Goal: Task Accomplishment & Management: Complete application form

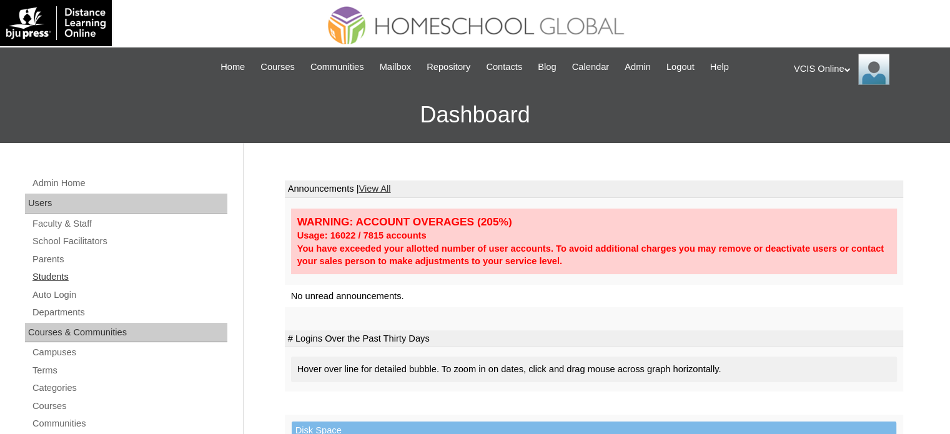
click at [65, 269] on link "Students" at bounding box center [129, 277] width 196 height 16
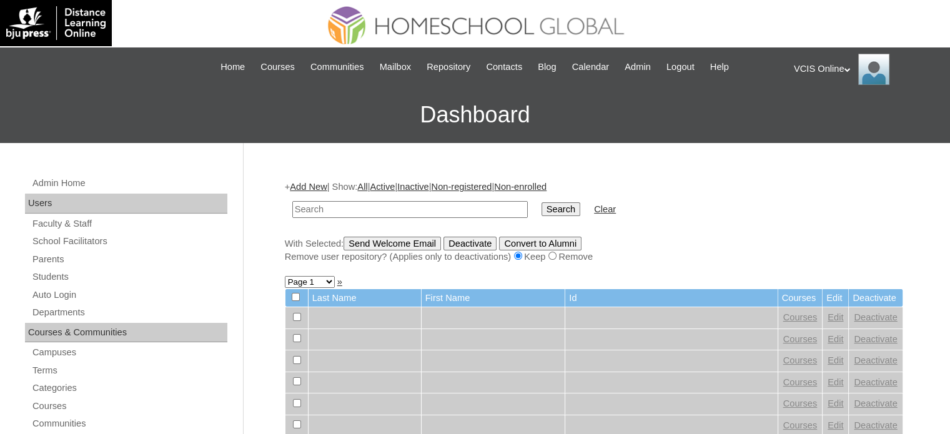
click at [299, 189] on link "Add New" at bounding box center [308, 187] width 37 height 10
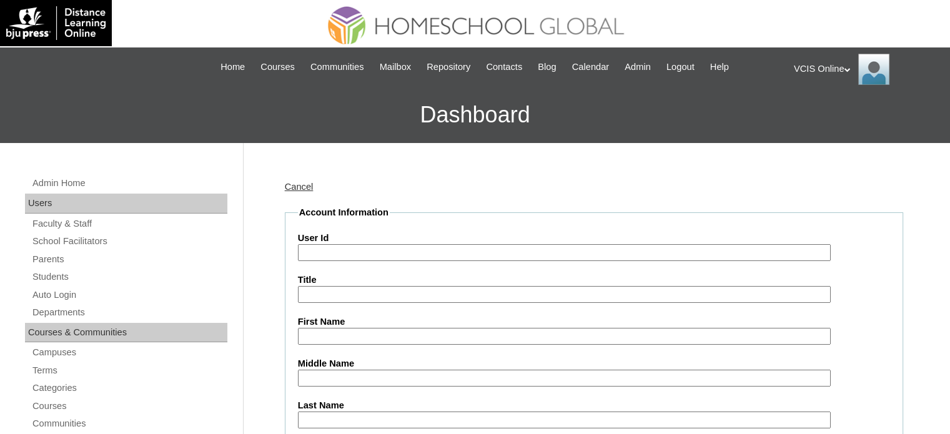
click at [365, 249] on input "User Id" at bounding box center [564, 252] width 533 height 17
paste input "VCIS016-G6C-SA2025"
type input "VCIS016-G6C-SA2025"
click at [375, 328] on input "First Name" at bounding box center [564, 336] width 533 height 17
paste input "Yumi Isabel Lada Ang"
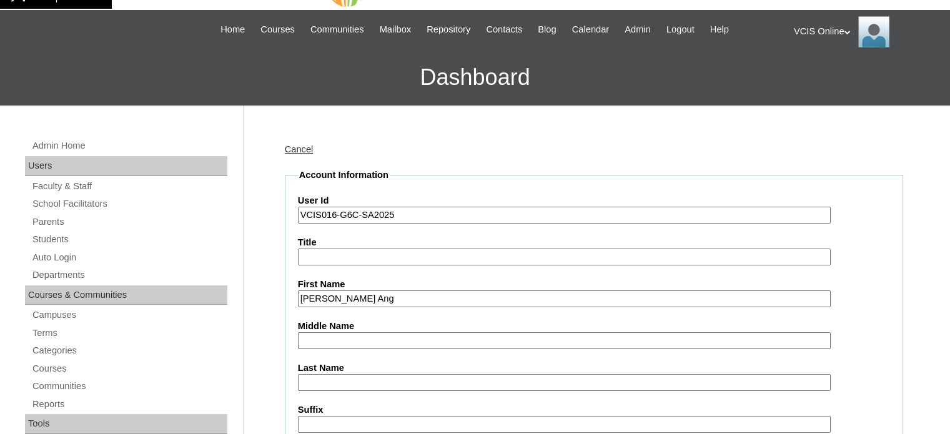
scroll to position [42, 0]
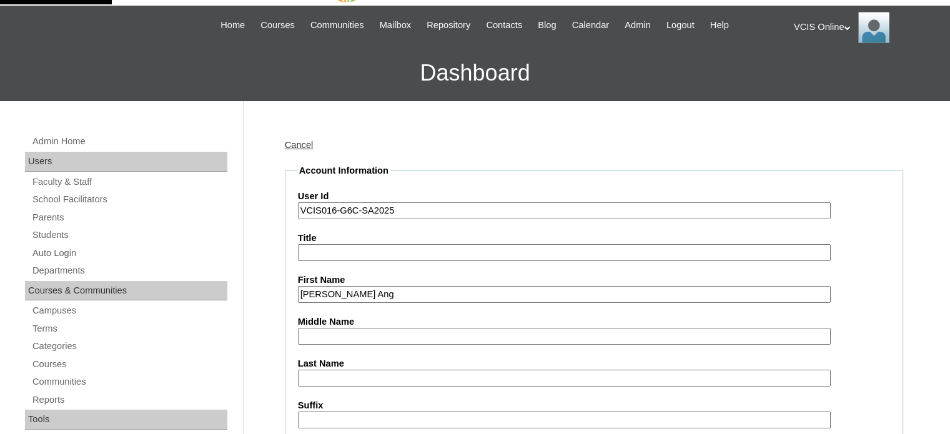
drag, startPoint x: 352, startPoint y: 290, endPoint x: 403, endPoint y: 294, distance: 50.7
click at [403, 294] on input "Yumi Isabel Lada Ang" at bounding box center [564, 294] width 533 height 17
type input "Yumi Isabel Lada Ang"
click at [372, 337] on input "Middle Name" at bounding box center [564, 336] width 533 height 17
paste input "Yumi Isabel Lada Ang"
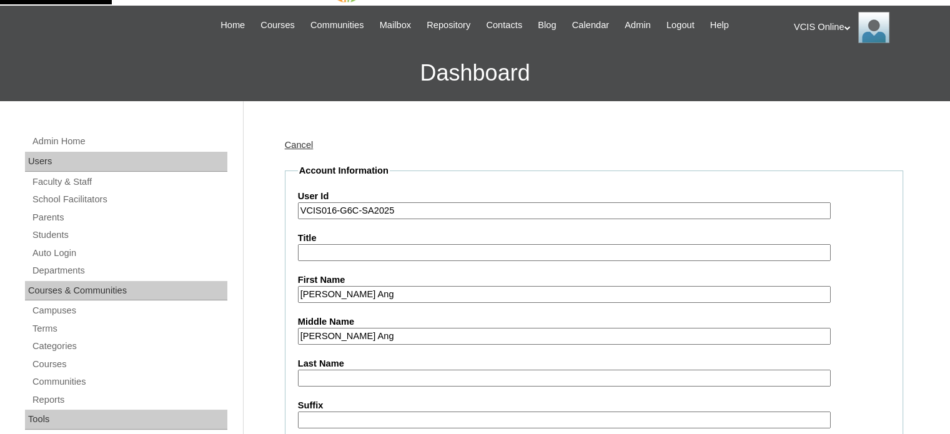
type input "Yumi Isabel Lada Ang"
drag, startPoint x: 352, startPoint y: 294, endPoint x: 403, endPoint y: 293, distance: 50.6
click at [403, 293] on input "Yumi Isabel Lada Ang" at bounding box center [564, 294] width 533 height 17
type input "Yumi Isabel"
click at [306, 336] on input "Yumi Isabel Lada Ang" at bounding box center [564, 336] width 533 height 17
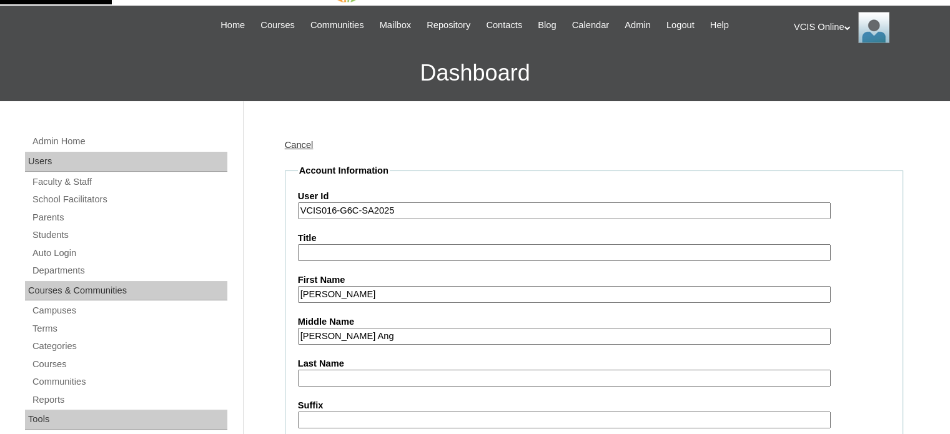
click at [306, 336] on input "Yumi Isabel Lada Ang" at bounding box center [564, 336] width 533 height 17
paste input "text"
drag, startPoint x: 327, startPoint y: 332, endPoint x: 350, endPoint y: 334, distance: 23.2
click at [350, 334] on input "Lada Ang" at bounding box center [564, 336] width 533 height 17
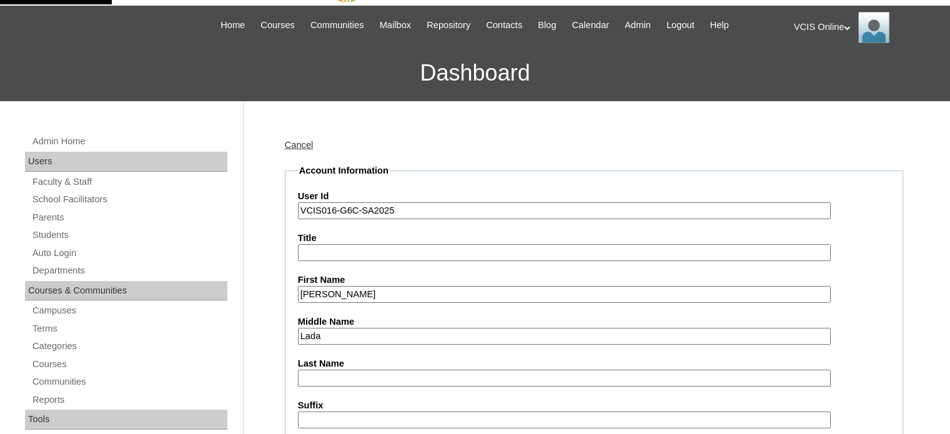
type input "Lada"
click at [339, 372] on input "Last Name" at bounding box center [564, 378] width 533 height 17
paste input "Ang"
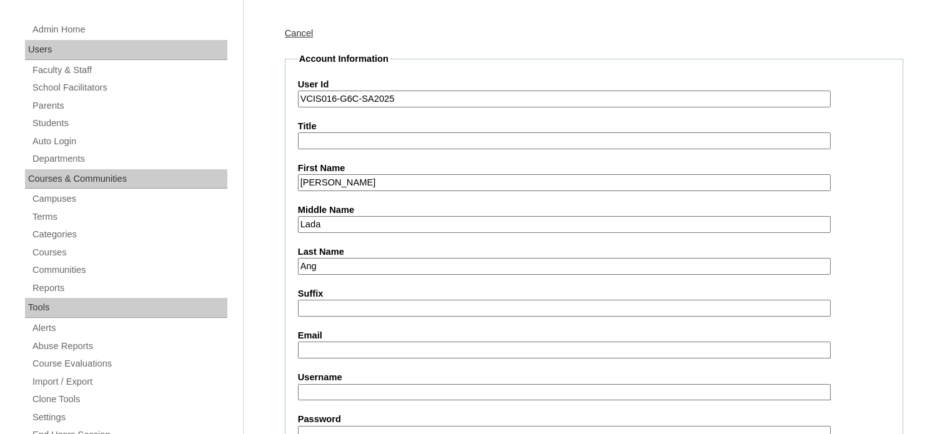
scroll to position [167, 0]
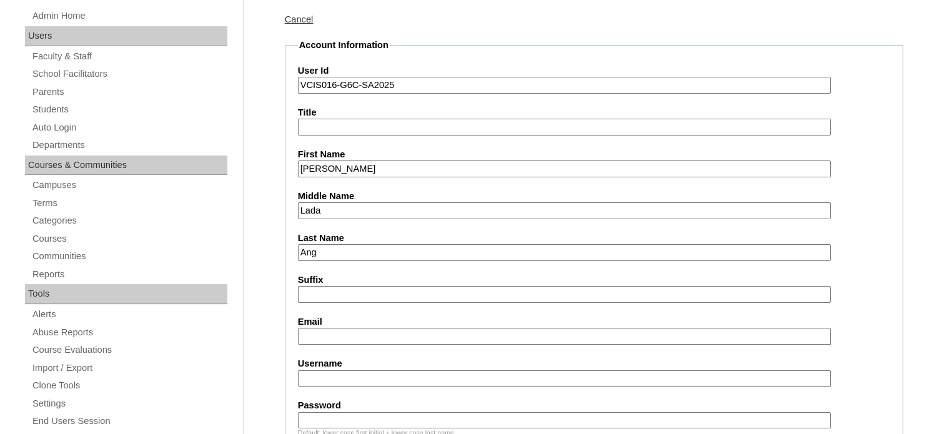
type input "Ang"
click at [341, 332] on input "Email" at bounding box center [564, 336] width 533 height 17
paste input "yiang.student@vcis.edu.ph"
type input "yiang.student@vcis.edu.ph"
click at [362, 370] on input "Username" at bounding box center [564, 378] width 533 height 17
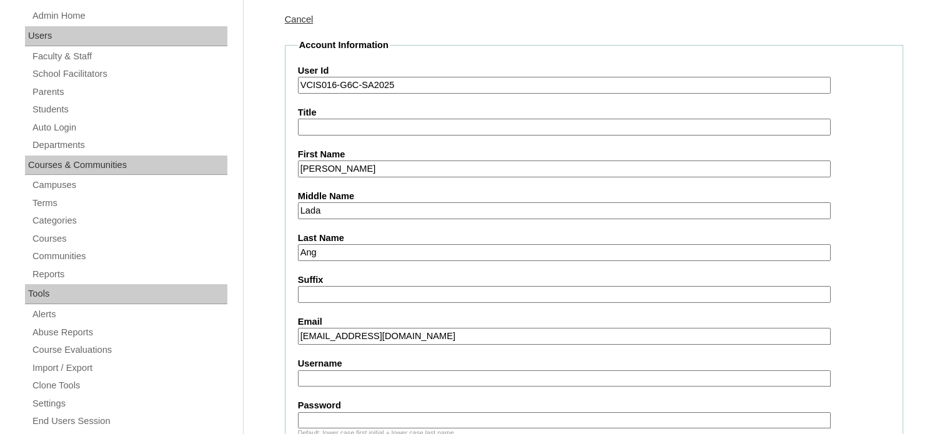
click at [344, 370] on input "Username" at bounding box center [564, 378] width 533 height 17
paste input "Yumi.Ang2025"
type input "Yumi.Ang2025"
click at [360, 414] on input "Password" at bounding box center [564, 420] width 533 height 17
paste input "8bsecP"
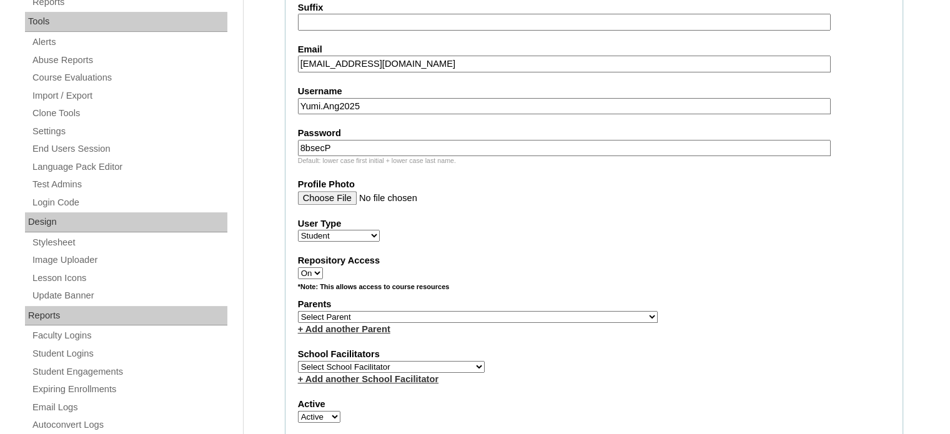
scroll to position [441, 0]
type input "8bsecP"
click at [365, 310] on select "Select Parent , , , , , , , , , , , , , , , , , , , , , , , , , , , , , , , , ,…" at bounding box center [478, 316] width 360 height 12
select select "43108"
click at [298, 310] on select "Select Parent , , , , , , , , , , , , , , , , , , , , , , , , , , , , , , , , ,…" at bounding box center [478, 316] width 360 height 12
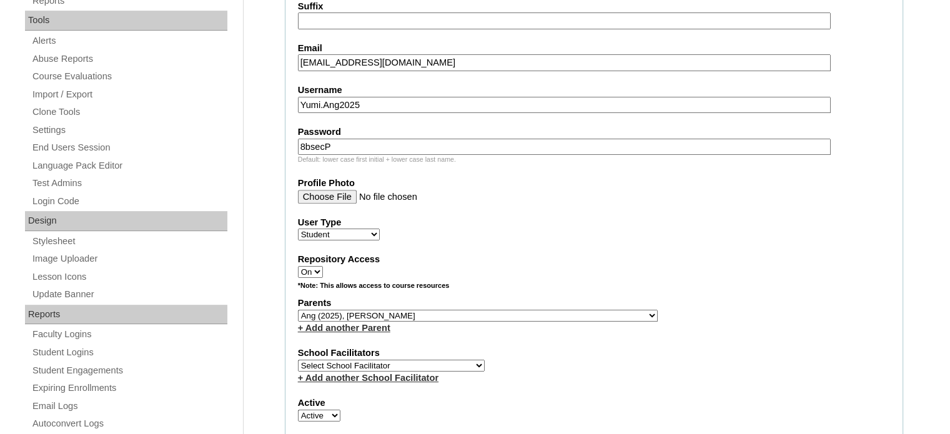
click at [392, 360] on select "Select School Facilitator Norman Añain Ruffa Abadijas Mary Abella Gloryfe Abion…" at bounding box center [391, 366] width 187 height 12
select select "39301"
click at [298, 360] on select "Select School Facilitator Norman Añain Ruffa Abadijas Mary Abella Gloryfe Abion…" at bounding box center [391, 366] width 187 height 12
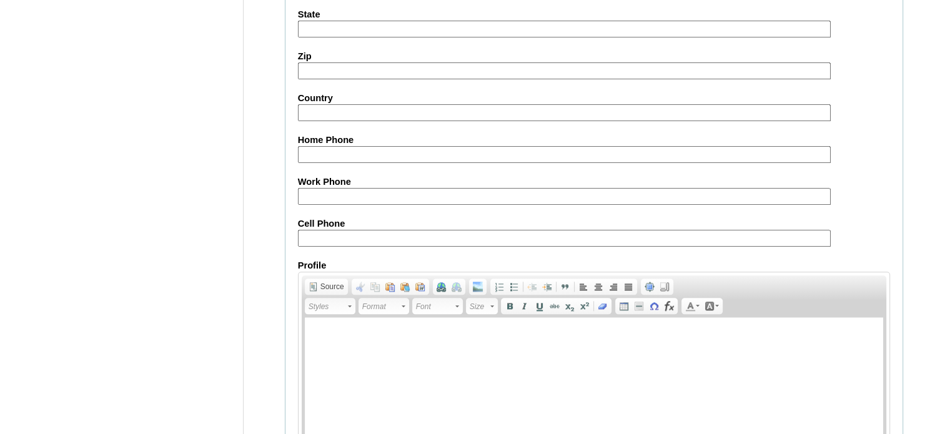
scroll to position [1375, 0]
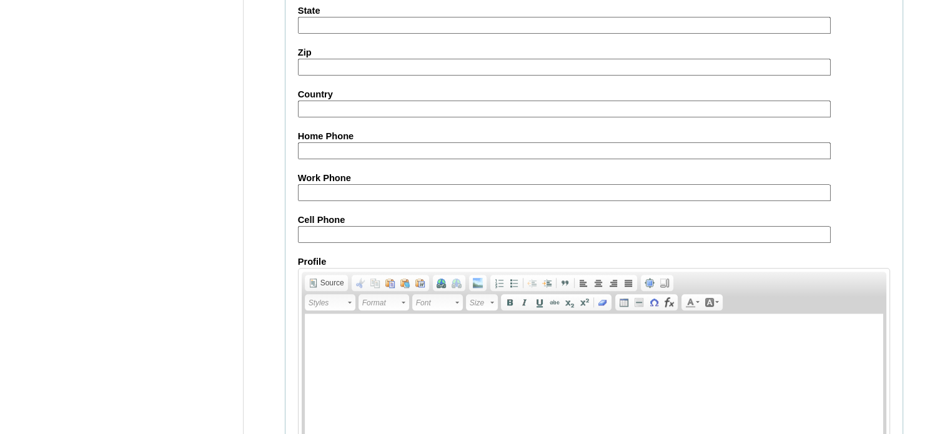
click at [355, 226] on input "Cell Phone" at bounding box center [564, 234] width 533 height 17
paste input "63-9328477514, 63-9992231053"
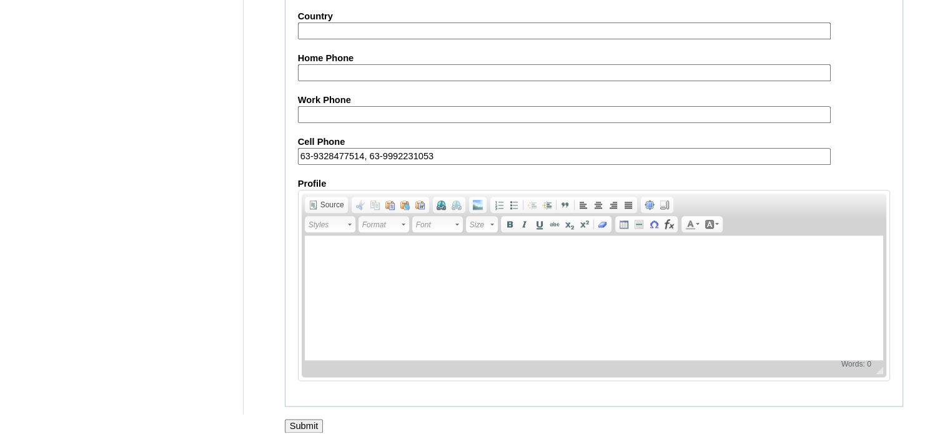
type input "63-9328477514, 63-9992231053"
click at [309, 419] on input "Submit" at bounding box center [304, 426] width 39 height 14
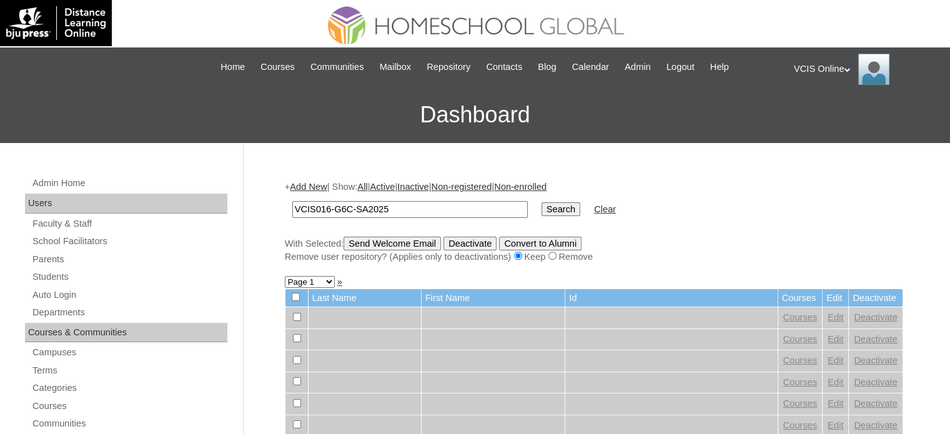
type input "VCIS016-G6C-SA2025"
click at [542, 214] on input "Search" at bounding box center [561, 209] width 39 height 14
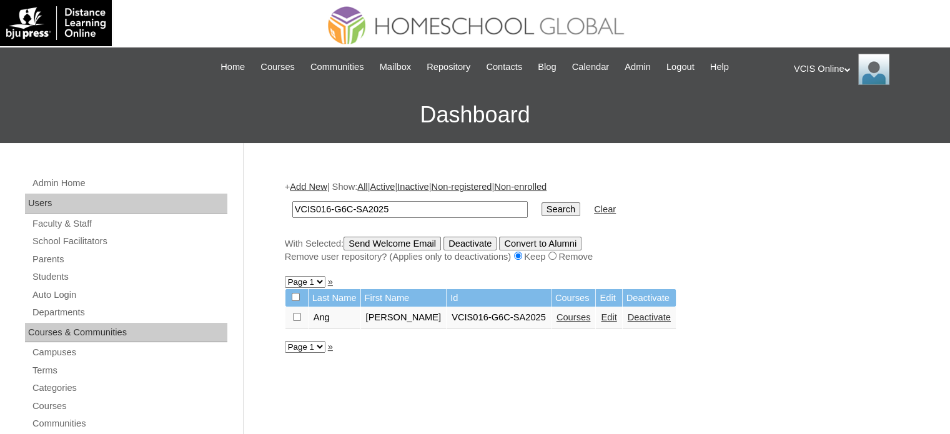
click at [557, 319] on link "Courses" at bounding box center [574, 317] width 34 height 10
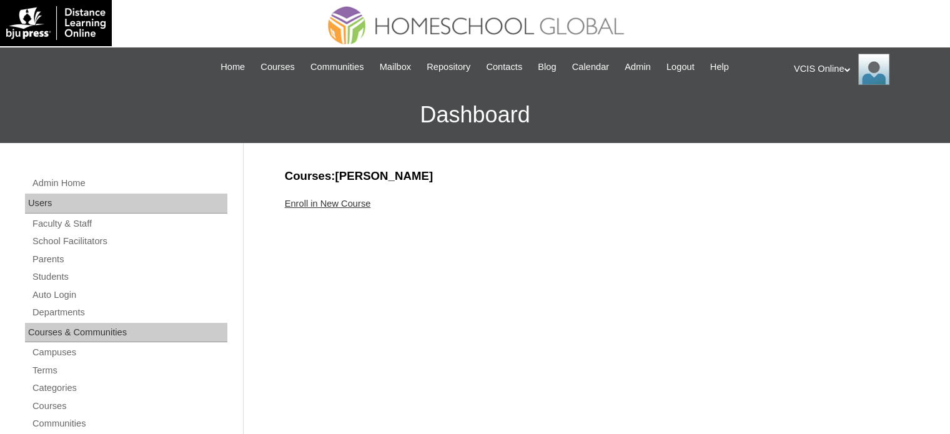
click at [327, 201] on link "Enroll in New Course" at bounding box center [328, 204] width 86 height 10
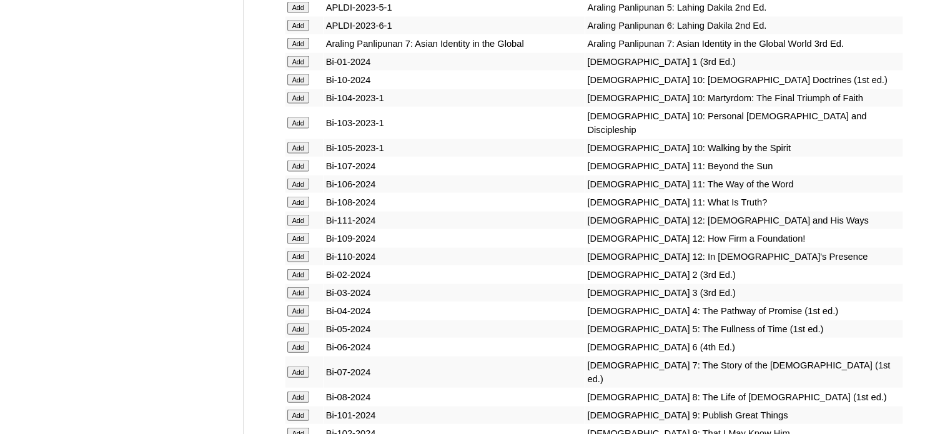
scroll to position [2785, 0]
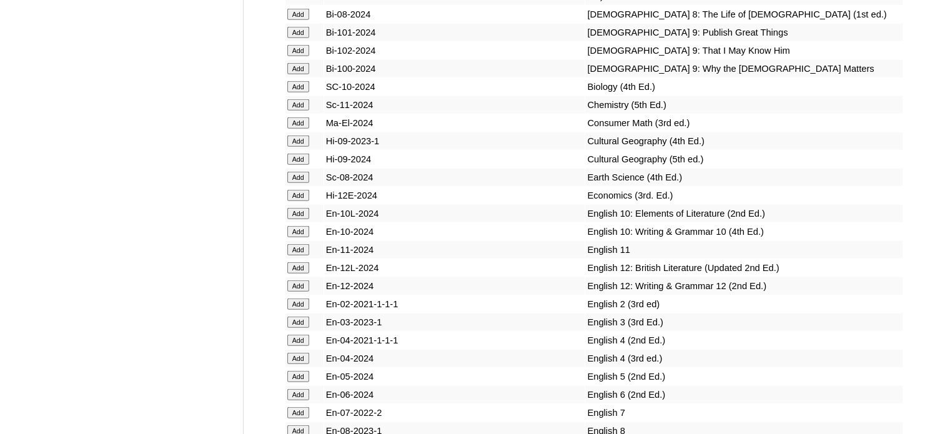
scroll to position [3170, 0]
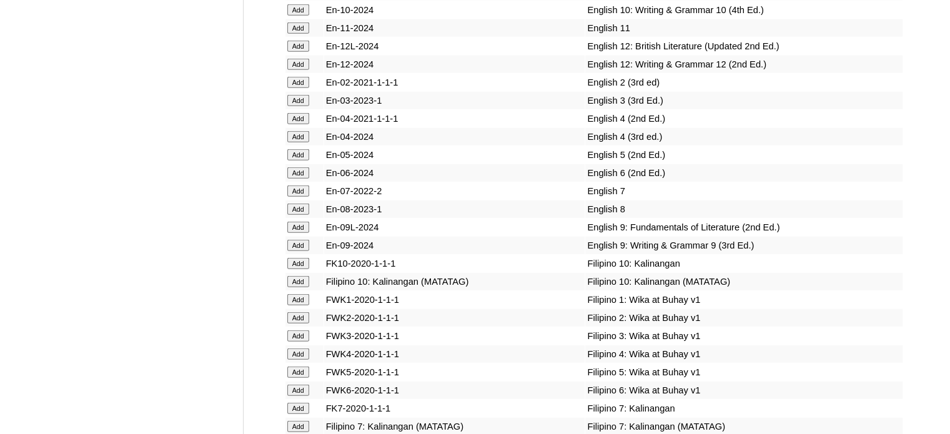
scroll to position [3305, 0]
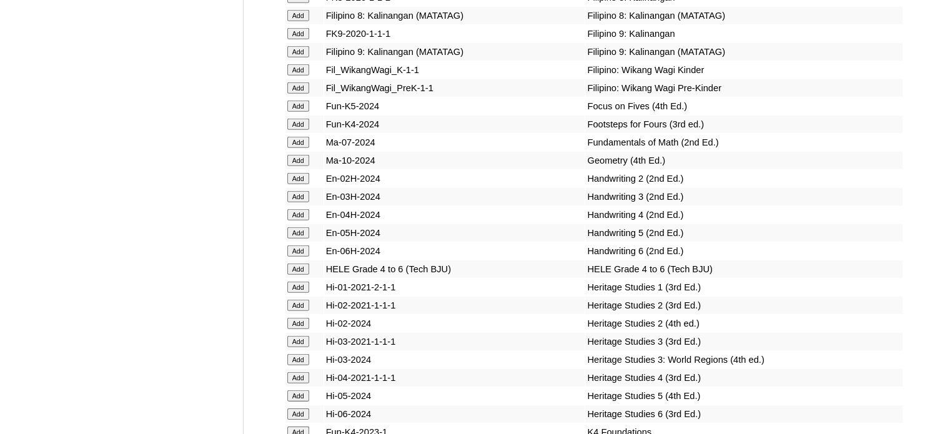
scroll to position [3776, 0]
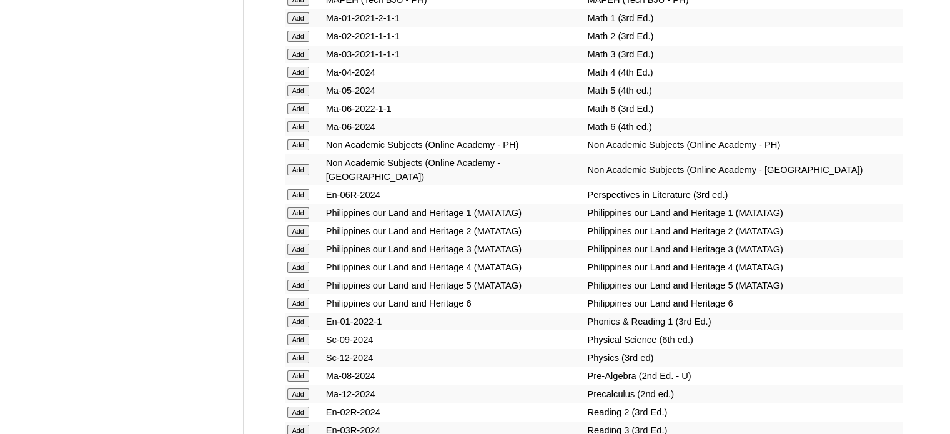
scroll to position [4336, 0]
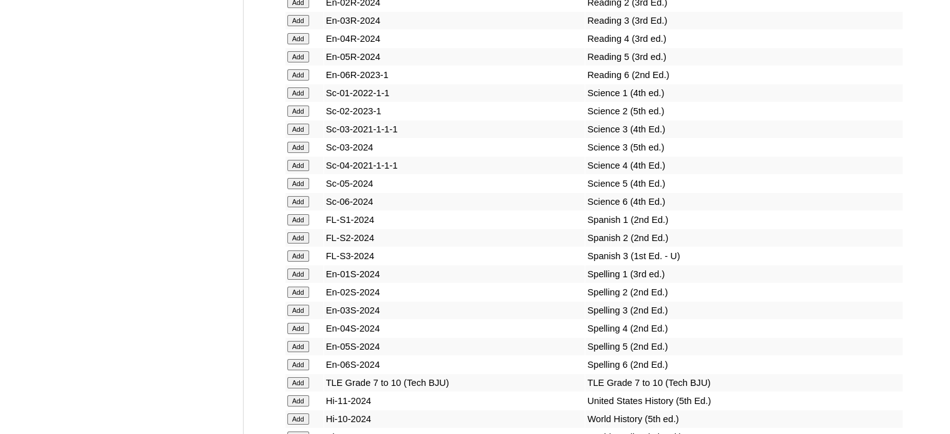
scroll to position [4708, 0]
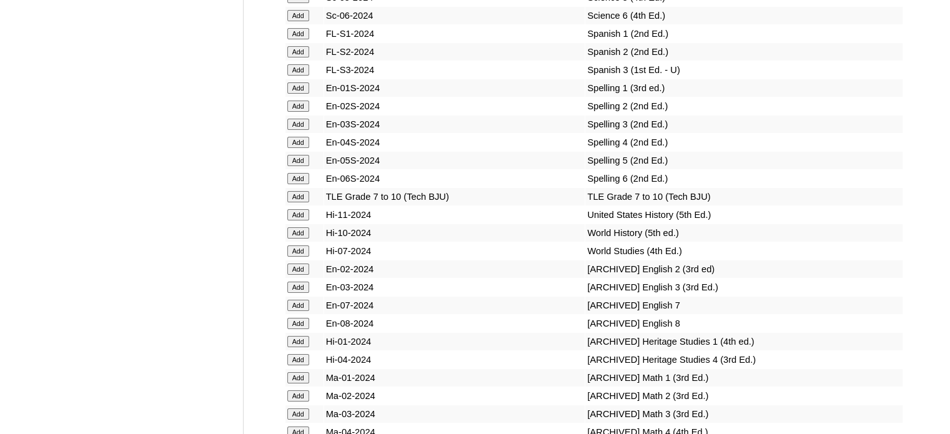
scroll to position [4889, 0]
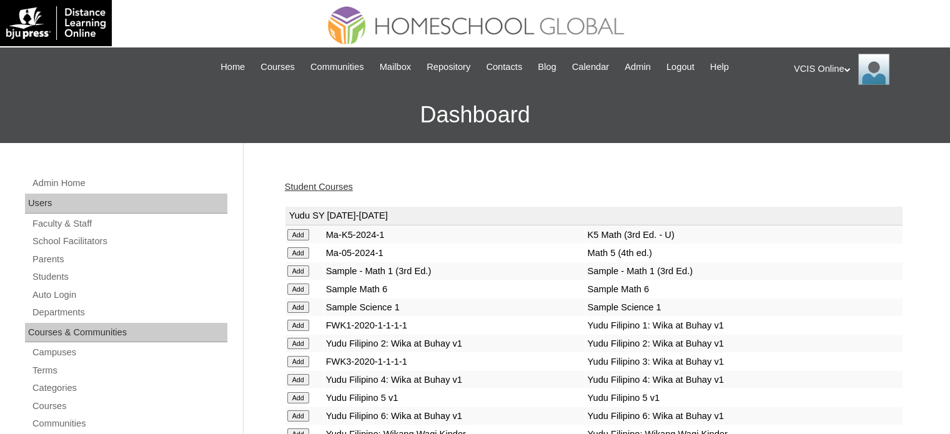
click at [333, 186] on link "Student Courses" at bounding box center [319, 187] width 68 height 10
